Goal: Find specific page/section: Find specific page/section

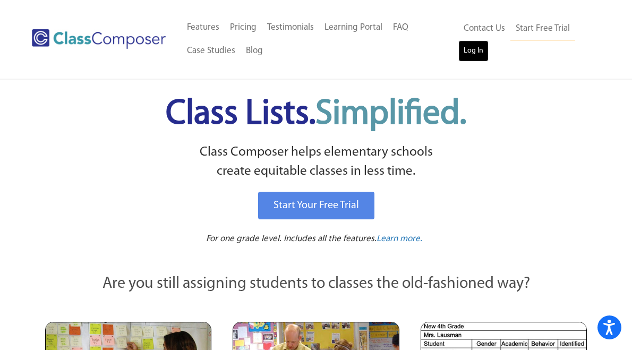
click at [475, 53] on link "Log In" at bounding box center [473, 50] width 30 height 21
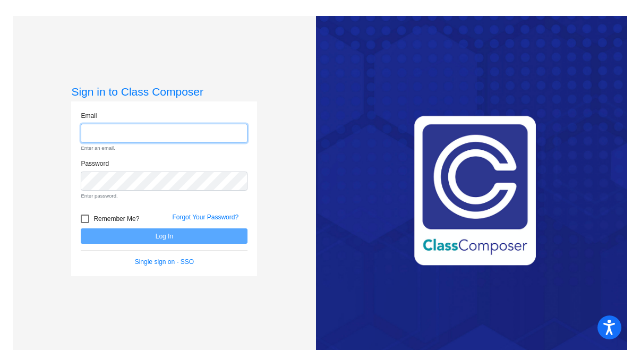
type input "[PERSON_NAME][EMAIL_ADDRESS][DOMAIN_NAME]"
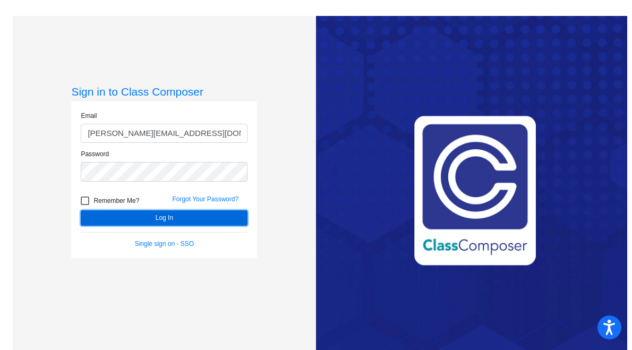
click at [167, 238] on form "Email [PERSON_NAME][EMAIL_ADDRESS][DOMAIN_NAME] Password Remember Me? Forgot Yo…" at bounding box center [164, 180] width 167 height 138
click at [163, 219] on button "Log In" at bounding box center [164, 217] width 167 height 15
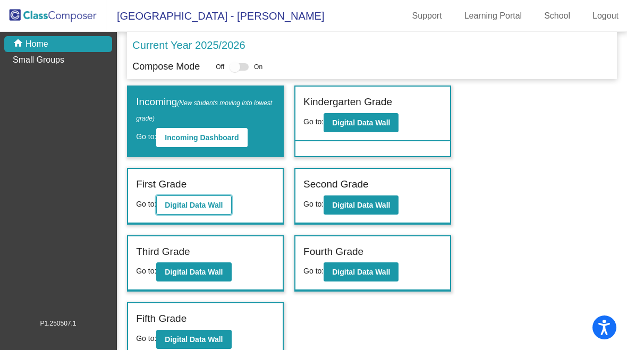
click at [217, 203] on b "Digital Data Wall" at bounding box center [194, 205] width 58 height 8
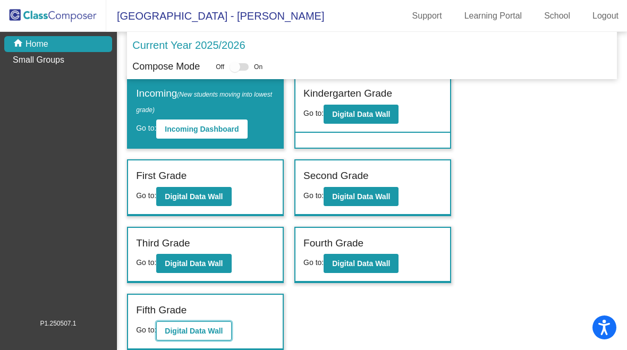
click at [213, 328] on b "Digital Data Wall" at bounding box center [194, 331] width 58 height 8
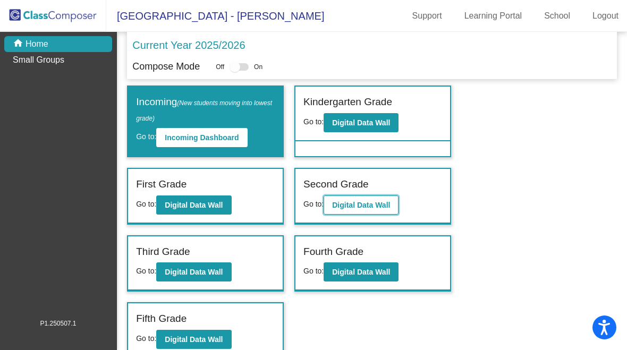
click at [373, 207] on b "Digital Data Wall" at bounding box center [361, 205] width 58 height 8
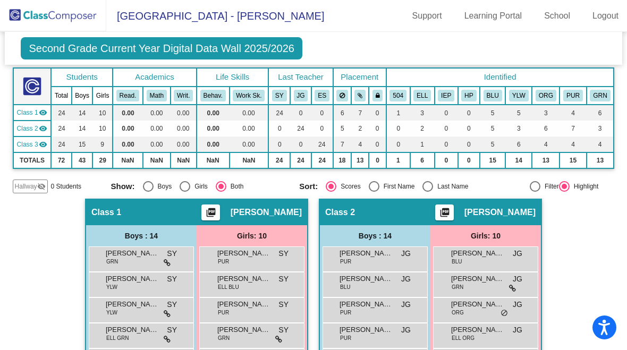
scroll to position [106, 0]
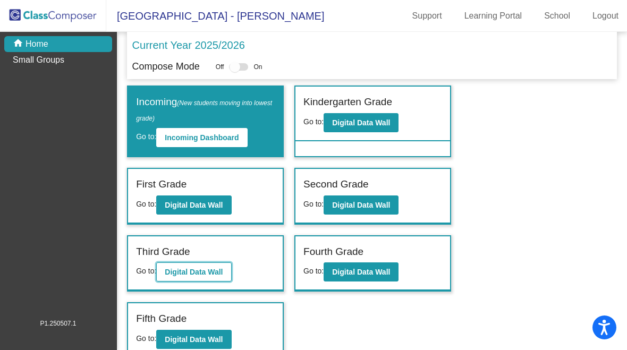
click at [217, 272] on b "Digital Data Wall" at bounding box center [194, 272] width 58 height 8
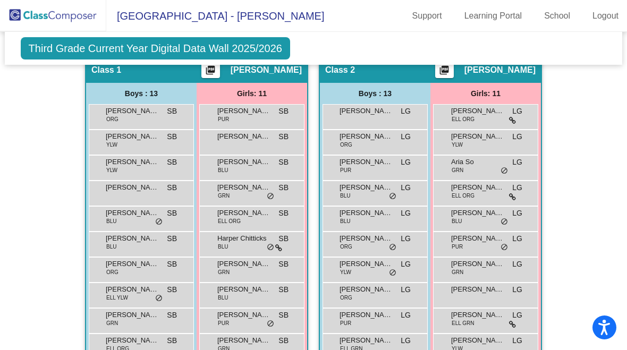
scroll to position [209, 0]
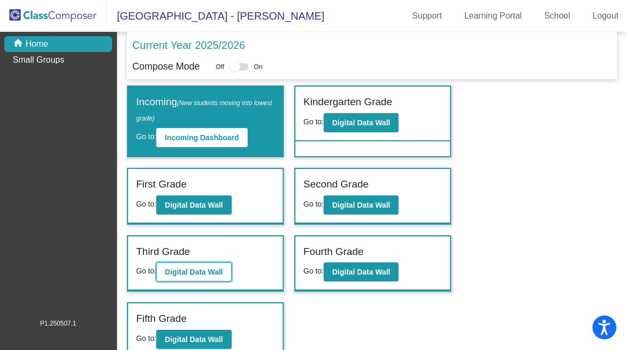
click at [191, 269] on b "Digital Data Wall" at bounding box center [194, 272] width 58 height 8
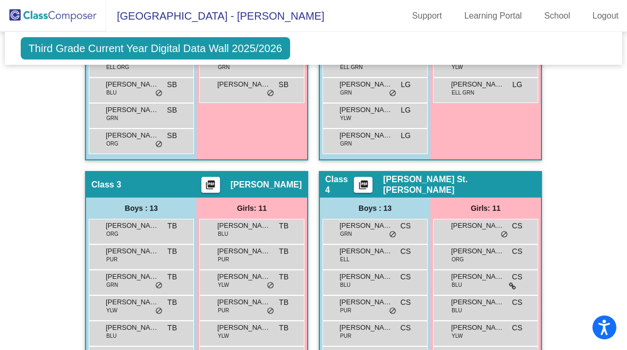
scroll to position [528, 0]
